Goal: Information Seeking & Learning: Learn about a topic

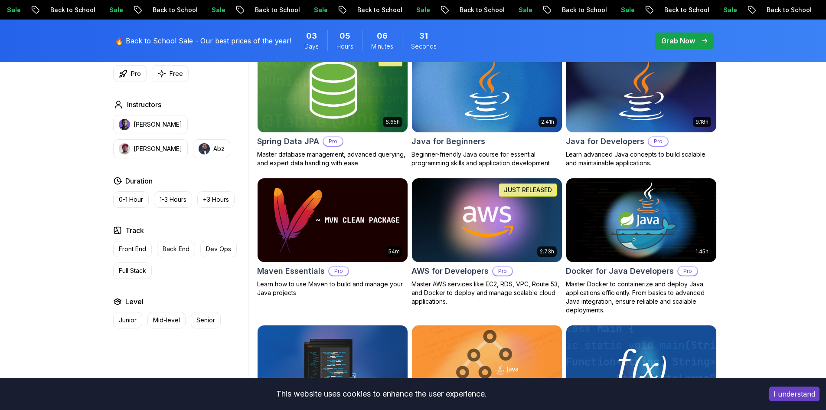
scroll to position [434, 0]
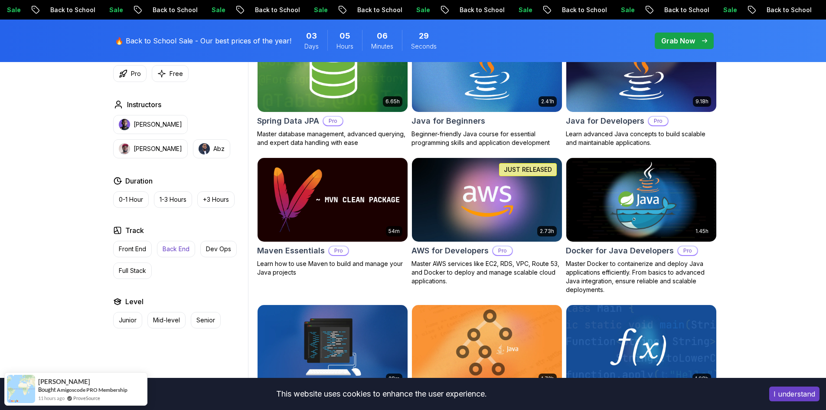
click at [177, 251] on p "Back End" at bounding box center [176, 249] width 27 height 9
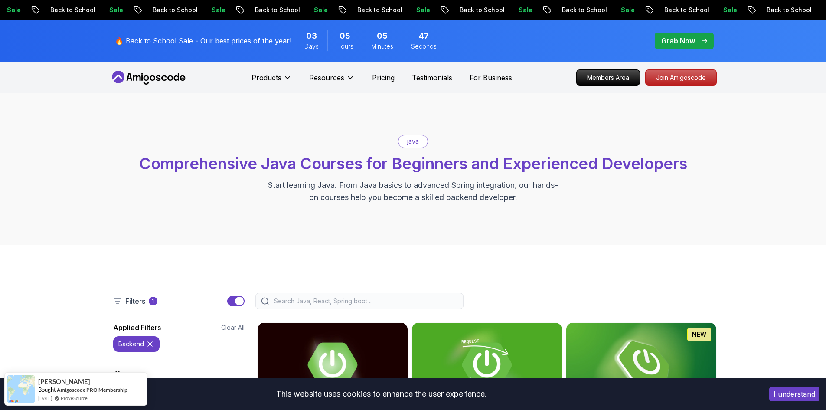
click at [308, 300] on input "search" at bounding box center [365, 301] width 186 height 9
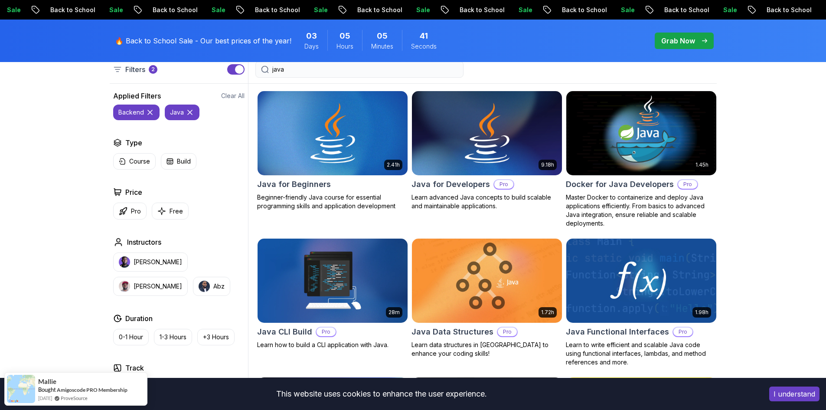
scroll to position [217, 0]
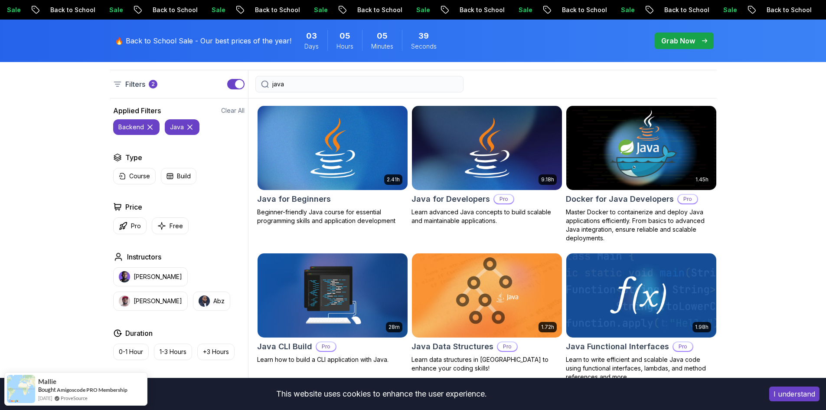
type input "java"
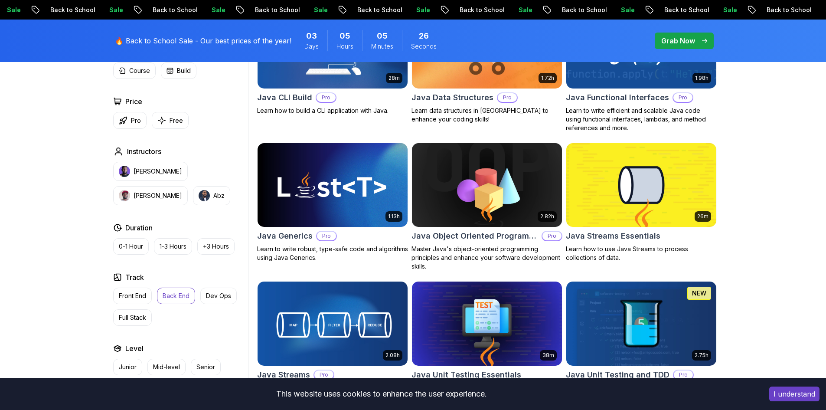
scroll to position [477, 0]
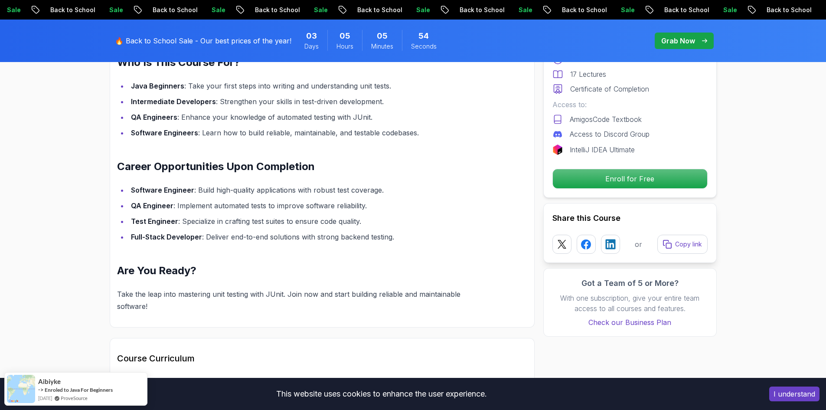
scroll to position [737, 0]
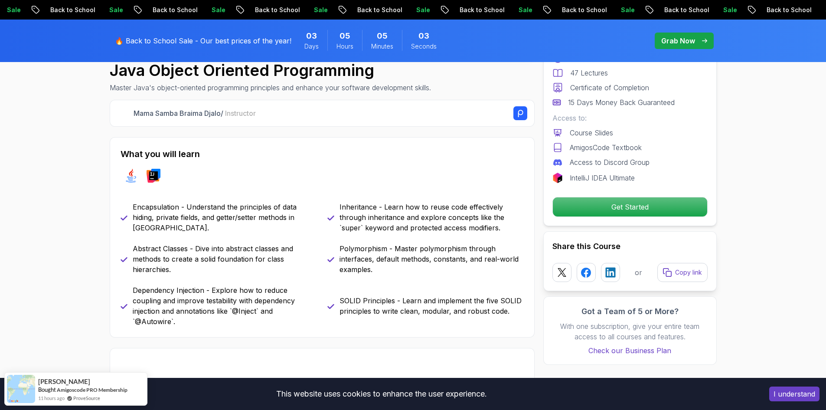
scroll to position [43, 0]
